Goal: Find specific page/section: Find specific page/section

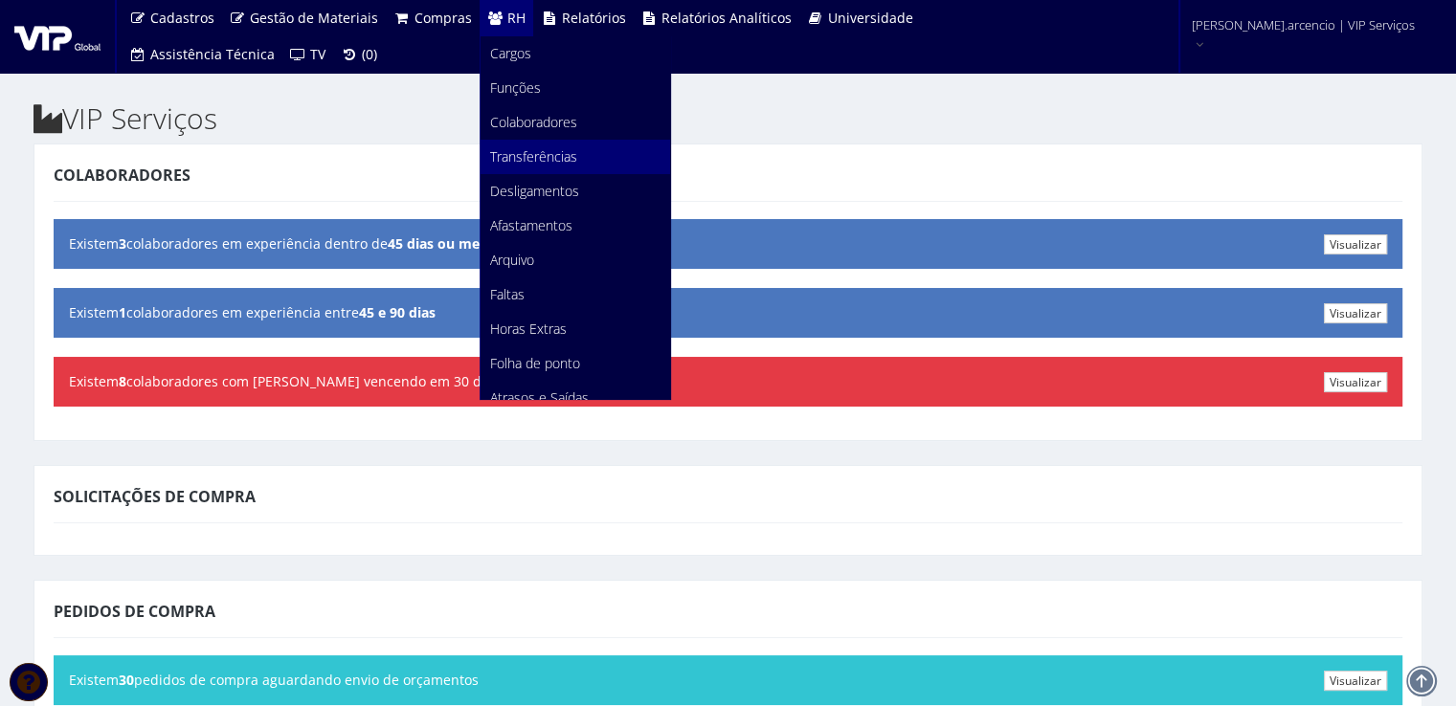
click at [535, 145] on link "Transferências" at bounding box center [575, 157] width 190 height 34
click at [535, 142] on link "Transferências" at bounding box center [575, 157] width 190 height 34
click at [534, 126] on span "Colaboradores" at bounding box center [533, 122] width 87 height 18
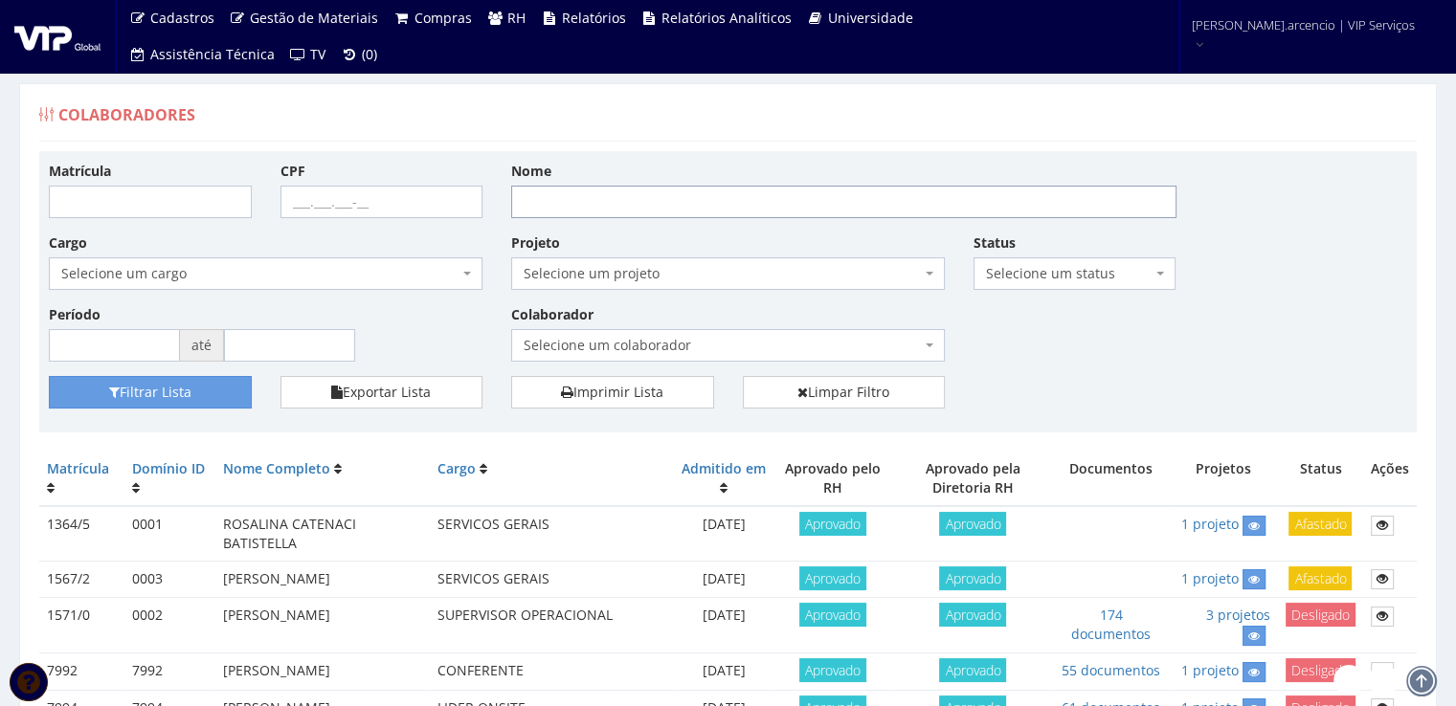
click at [605, 212] on input "Nome" at bounding box center [843, 202] width 665 height 33
type input "[PERSON_NAME]"
click at [205, 403] on button "Filtrar Lista" at bounding box center [150, 392] width 203 height 33
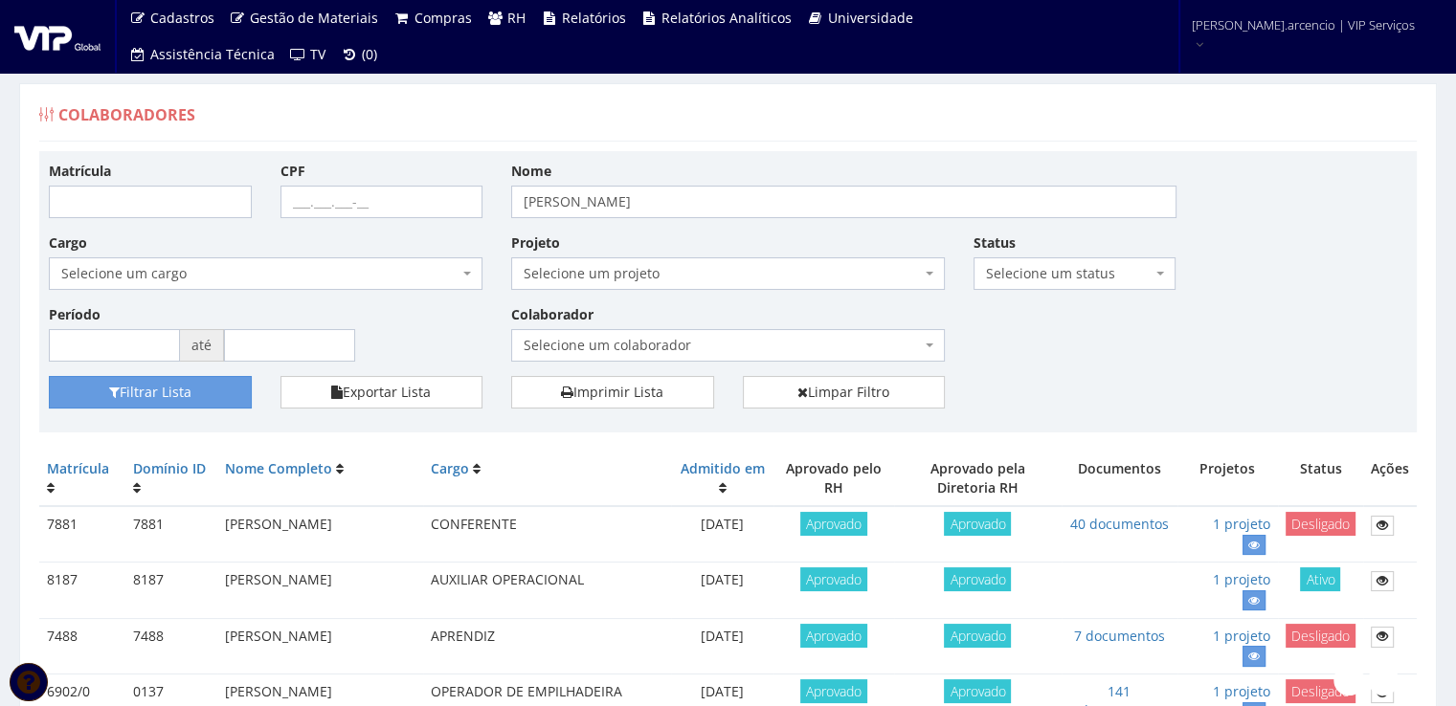
click at [39, 43] on img at bounding box center [57, 36] width 86 height 29
